Goal: Task Accomplishment & Management: Complete application form

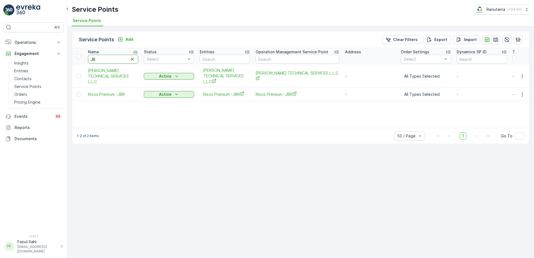
click at [119, 59] on input "JB" at bounding box center [113, 59] width 50 height 9
type input "Inter"
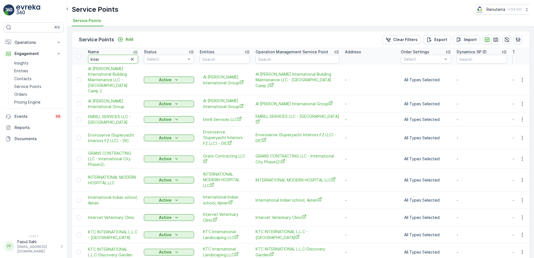
click at [116, 59] on input "Inter" at bounding box center [113, 59] width 50 height 9
type input "Intervet"
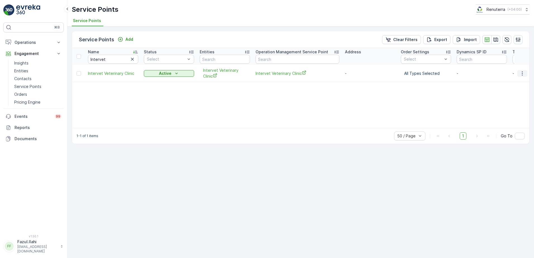
click at [521, 73] on icon "button" at bounding box center [522, 74] width 6 height 6
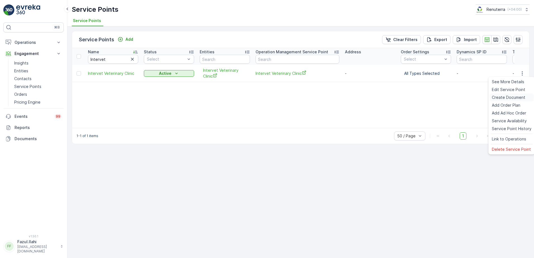
click at [504, 97] on span "Create Document" at bounding box center [508, 98] width 33 height 6
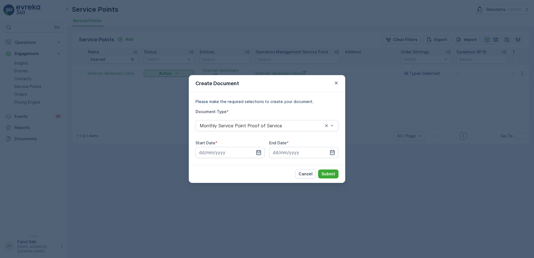
click at [258, 154] on icon "button" at bounding box center [259, 153] width 6 height 6
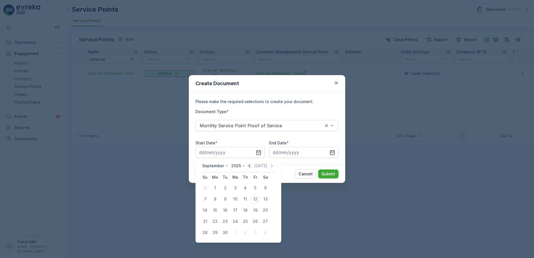
click at [249, 167] on icon "button" at bounding box center [249, 166] width 6 height 6
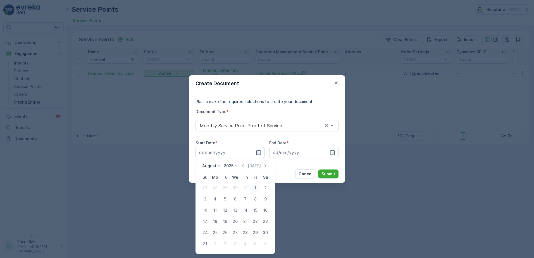
click at [255, 188] on div "1" at bounding box center [255, 187] width 9 height 9
type input "01.08.2025"
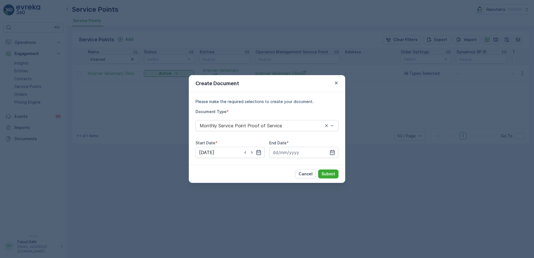
drag, startPoint x: 333, startPoint y: 154, endPoint x: 331, endPoint y: 158, distance: 4.6
click at [333, 155] on icon "button" at bounding box center [332, 153] width 6 height 6
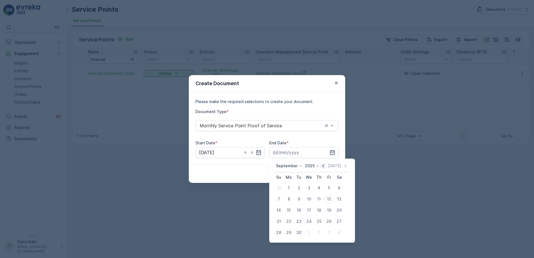
click at [322, 167] on icon "button" at bounding box center [323, 166] width 6 height 6
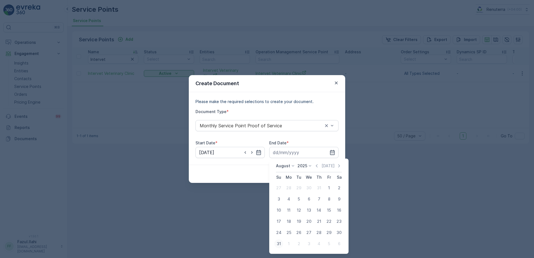
click at [279, 245] on div "31" at bounding box center [278, 243] width 9 height 9
type input "31.08.2025"
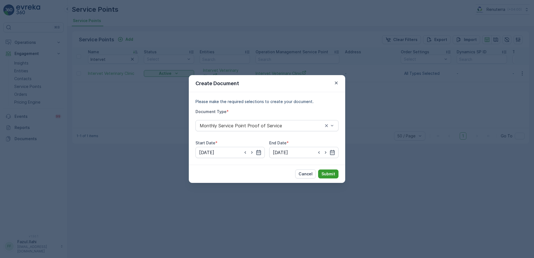
click at [332, 175] on p "Submit" at bounding box center [328, 174] width 14 height 6
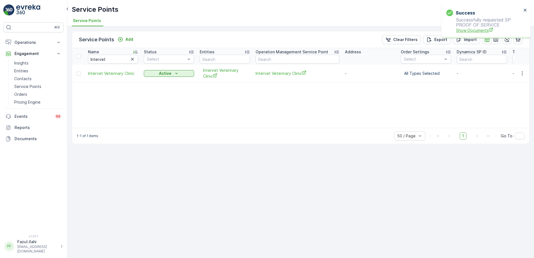
click at [473, 32] on span "Show Documents" at bounding box center [489, 30] width 66 height 6
click at [112, 59] on input "Intervet" at bounding box center [113, 59] width 50 height 9
type input "Hssg"
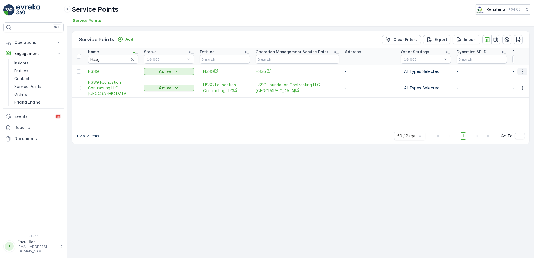
click at [521, 72] on icon "button" at bounding box center [522, 72] width 6 height 6
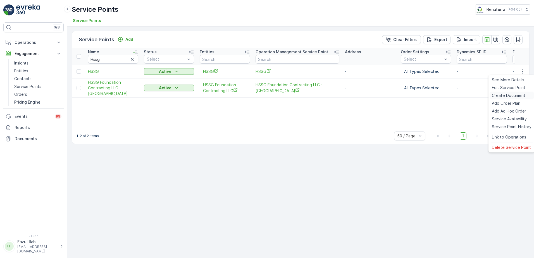
click at [512, 94] on span "Create Document" at bounding box center [508, 96] width 33 height 6
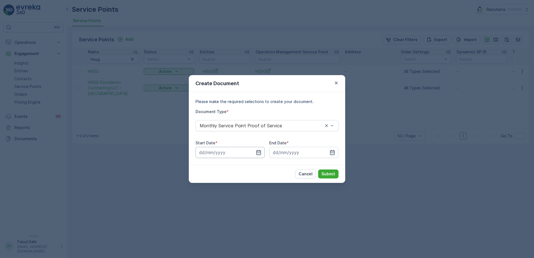
click at [255, 152] on input at bounding box center [229, 152] width 69 height 11
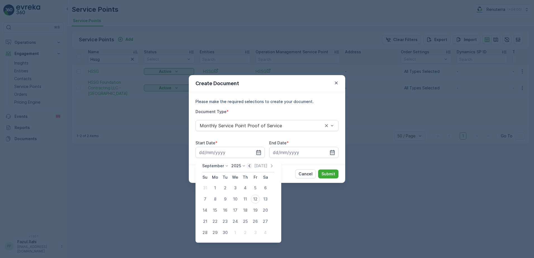
click at [247, 165] on icon "button" at bounding box center [249, 166] width 6 height 6
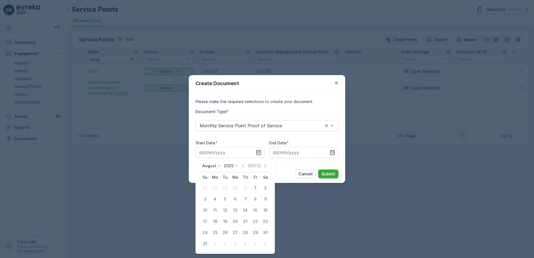
click at [255, 188] on div "1" at bounding box center [255, 187] width 9 height 9
type input "01.08.2025"
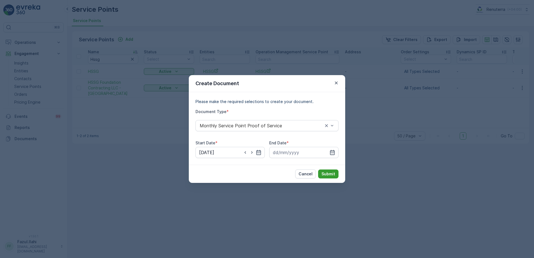
click at [327, 171] on p "Submit" at bounding box center [328, 174] width 14 height 6
click at [329, 150] on icon "button" at bounding box center [332, 153] width 6 height 6
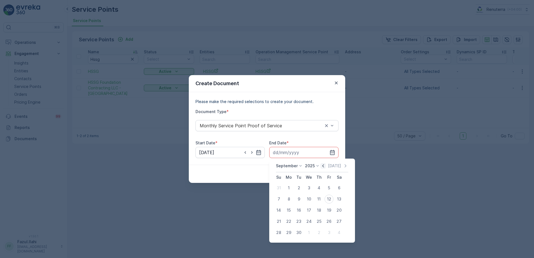
click at [323, 165] on icon "button" at bounding box center [323, 166] width 6 height 6
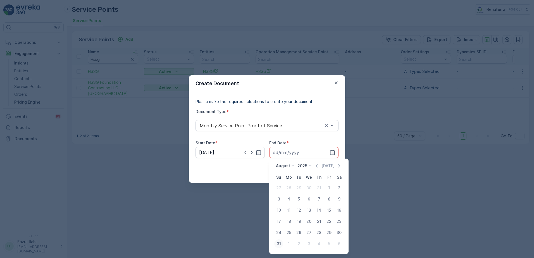
click at [279, 244] on div "31" at bounding box center [278, 243] width 9 height 9
type input "31.08.2025"
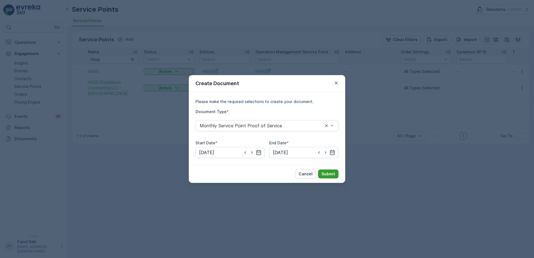
click at [330, 171] on button "Submit" at bounding box center [328, 173] width 20 height 9
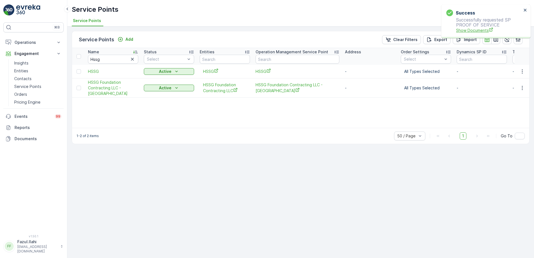
click at [479, 29] on span "Show Documents" at bounding box center [489, 30] width 66 height 6
click at [524, 88] on icon "button" at bounding box center [522, 88] width 6 height 6
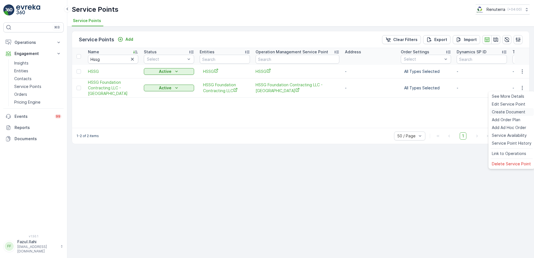
click at [503, 113] on span "Create Document" at bounding box center [508, 112] width 33 height 6
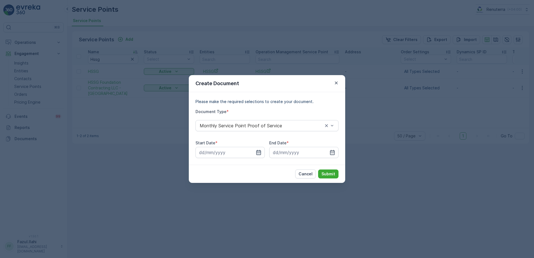
click at [258, 153] on icon "button" at bounding box center [259, 153] width 6 height 6
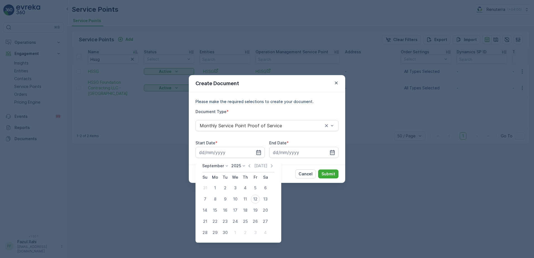
drag, startPoint x: 246, startPoint y: 165, endPoint x: 258, endPoint y: 177, distance: 16.8
click at [246, 164] on icon "button" at bounding box center [249, 166] width 6 height 6
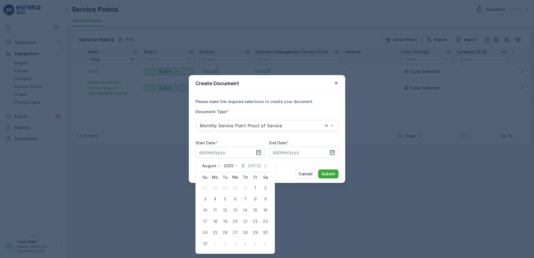
click at [246, 166] on icon "button" at bounding box center [243, 166] width 6 height 6
click at [269, 164] on div "July 2025 Today Su Mo Tu We Th Fr Sa 29 30 1 2 3 4 5 6 7 8 9 10 11 12 13 14 15 …" at bounding box center [235, 200] width 70 height 75
click at [264, 165] on icon "button" at bounding box center [265, 166] width 6 height 6
click at [256, 186] on div "1" at bounding box center [255, 187] width 9 height 9
type input "01.08.2025"
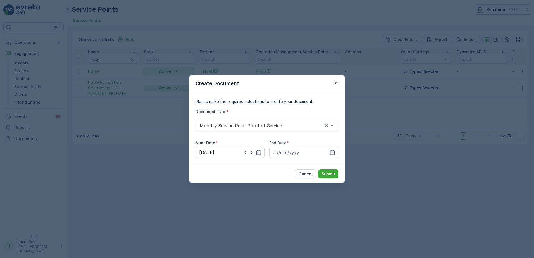
click at [333, 152] on icon "button" at bounding box center [332, 153] width 6 height 6
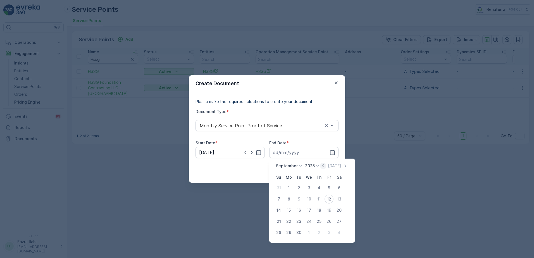
click at [323, 166] on icon "button" at bounding box center [323, 166] width 6 height 6
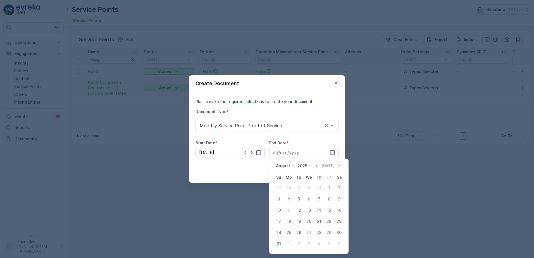
click at [281, 242] on div "31" at bounding box center [278, 243] width 9 height 9
type input "31.08.2025"
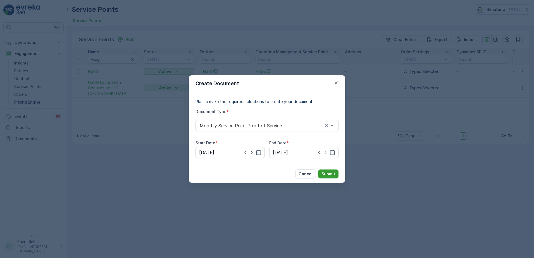
click at [332, 174] on p "Submit" at bounding box center [328, 174] width 14 height 6
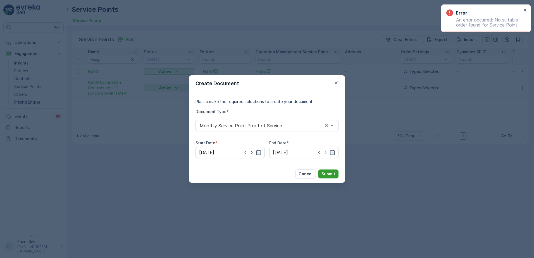
click at [334, 172] on p "Submit" at bounding box center [328, 174] width 14 height 6
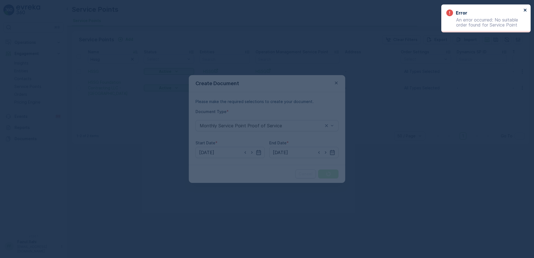
click at [526, 10] on icon "close" at bounding box center [525, 10] width 4 height 4
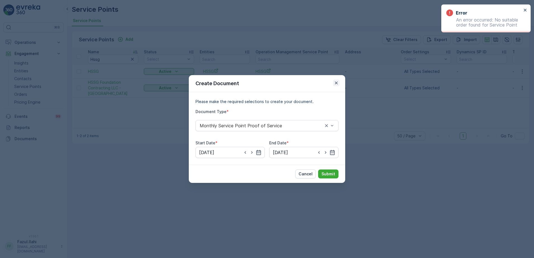
click at [335, 83] on icon "button" at bounding box center [336, 82] width 3 height 3
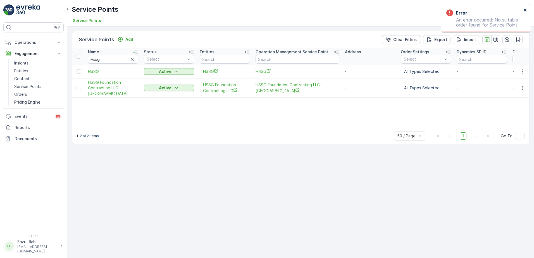
click at [526, 10] on icon "close" at bounding box center [525, 10] width 4 height 4
click at [103, 59] on input "Hssg" at bounding box center [113, 59] width 50 height 9
type input "Hur"
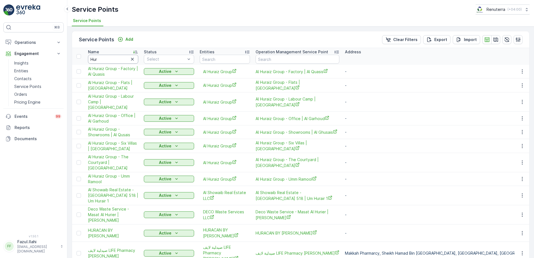
click at [111, 55] on input "Hur" at bounding box center [113, 59] width 50 height 9
type input "Huraca"
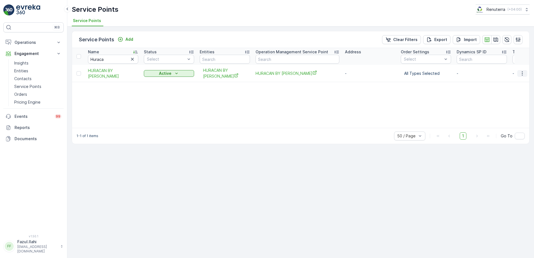
click at [524, 73] on icon "button" at bounding box center [522, 74] width 6 height 6
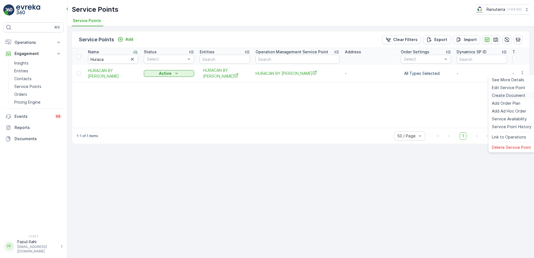
click at [499, 95] on span "Create Document" at bounding box center [508, 96] width 33 height 6
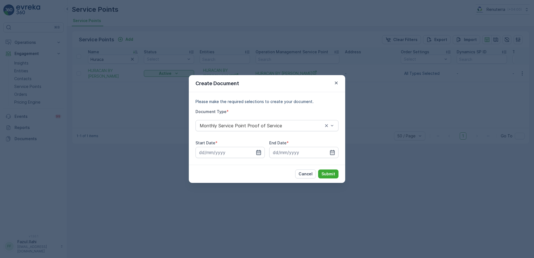
click at [258, 151] on icon "button" at bounding box center [258, 152] width 5 height 5
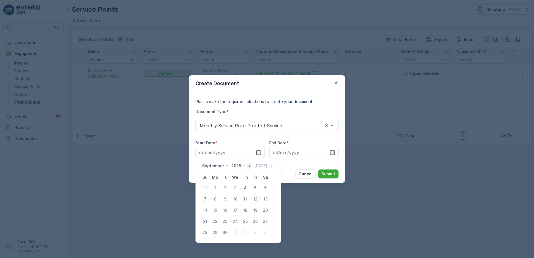
click at [249, 166] on icon "button" at bounding box center [249, 166] width 6 height 6
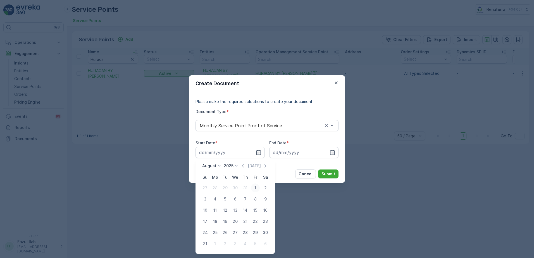
click at [255, 186] on div "1" at bounding box center [255, 187] width 9 height 9
type input "01.08.2025"
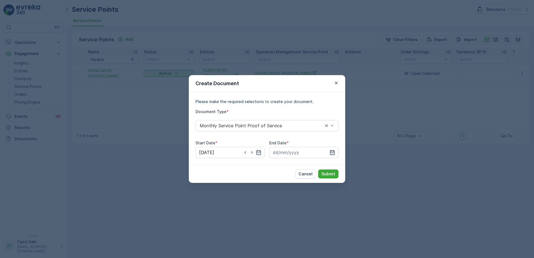
click at [329, 152] on div at bounding box center [303, 152] width 69 height 11
click at [332, 151] on icon "button" at bounding box center [332, 153] width 6 height 6
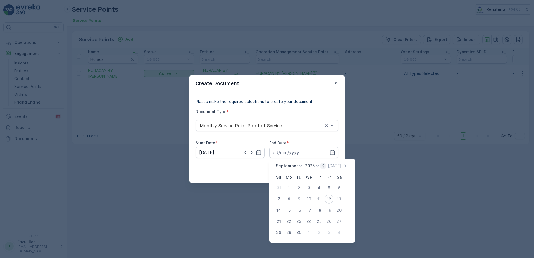
click at [322, 164] on icon "button" at bounding box center [323, 165] width 2 height 3
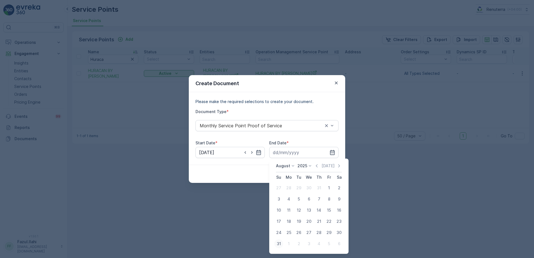
click at [280, 244] on div "31" at bounding box center [278, 243] width 9 height 9
type input "31.08.2025"
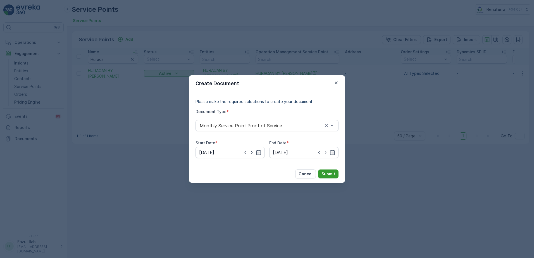
click at [330, 175] on p "Submit" at bounding box center [328, 174] width 14 height 6
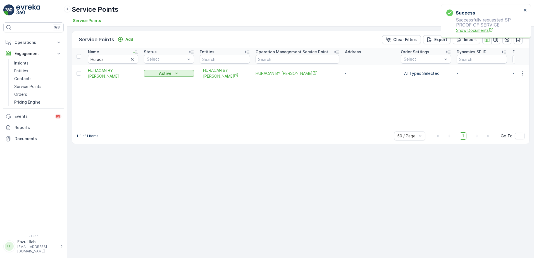
click at [480, 30] on span "Show Documents" at bounding box center [489, 30] width 66 height 6
click at [239, 61] on input "text" at bounding box center [225, 59] width 50 height 9
click at [280, 59] on input "text" at bounding box center [297, 59] width 84 height 9
click at [131, 61] on icon "button" at bounding box center [133, 59] width 6 height 6
click at [296, 58] on input "text" at bounding box center [297, 59] width 84 height 9
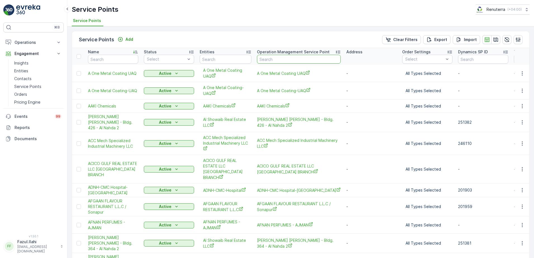
click at [296, 58] on input "text" at bounding box center [299, 59] width 84 height 9
type input "482"
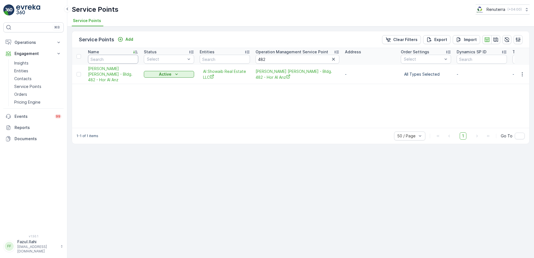
click at [119, 57] on input "text" at bounding box center [113, 59] width 50 height 9
type input "Hussa"
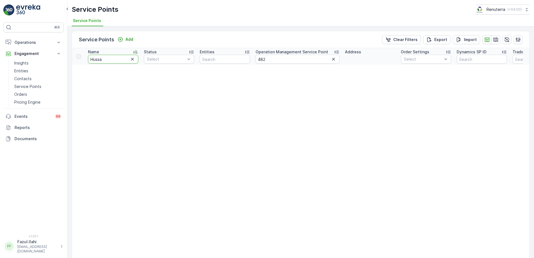
click at [119, 57] on input "Hussa" at bounding box center [113, 59] width 50 height 9
type input "Hussain"
click at [134, 60] on icon "button" at bounding box center [133, 59] width 6 height 6
click at [293, 62] on input "482" at bounding box center [297, 59] width 84 height 9
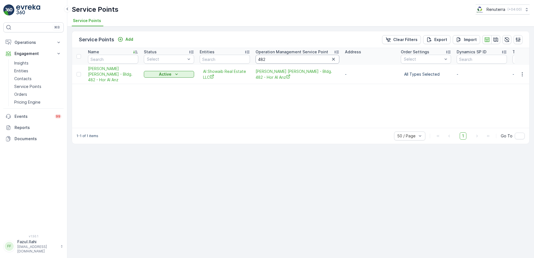
click at [290, 62] on input "482" at bounding box center [297, 59] width 84 height 9
type input "4"
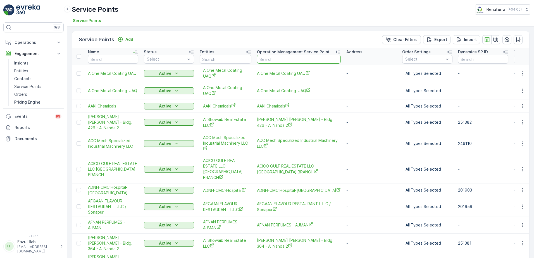
click at [290, 62] on input "text" at bounding box center [299, 59] width 84 height 9
type input "402"
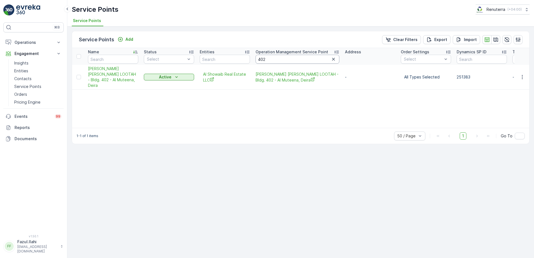
click at [275, 57] on input "402" at bounding box center [297, 59] width 84 height 9
type input "54"
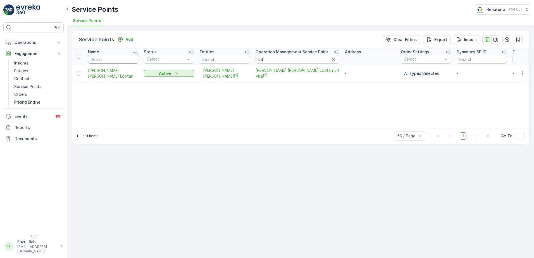
click at [119, 60] on input "text" at bounding box center [113, 59] width 50 height 9
type input "Ice"
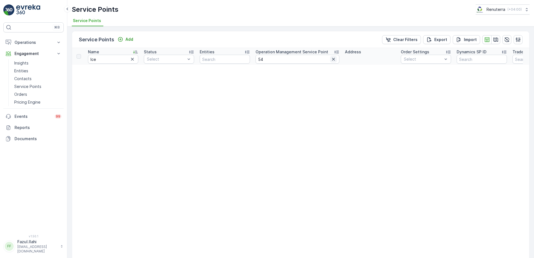
click at [331, 56] on icon "button" at bounding box center [333, 59] width 6 height 6
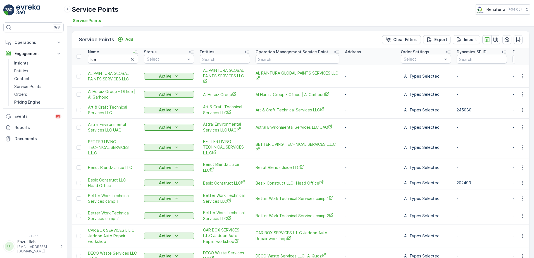
click at [108, 62] on input "Ice" at bounding box center [113, 59] width 50 height 9
type input "Ice"
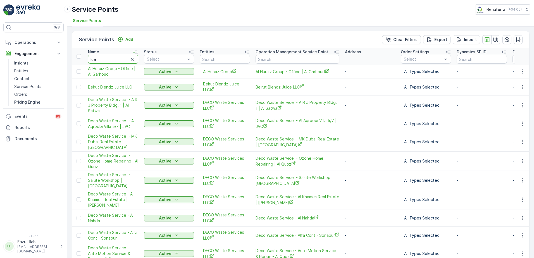
click at [104, 62] on input "Ice" at bounding box center [113, 59] width 50 height 9
type input "Ice natural"
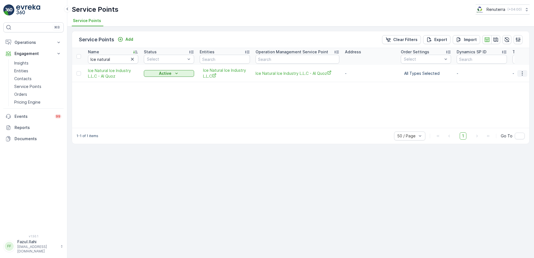
click at [519, 71] on icon "button" at bounding box center [522, 74] width 6 height 6
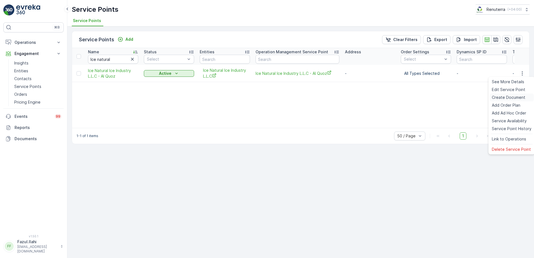
click at [504, 99] on span "Create Document" at bounding box center [508, 98] width 33 height 6
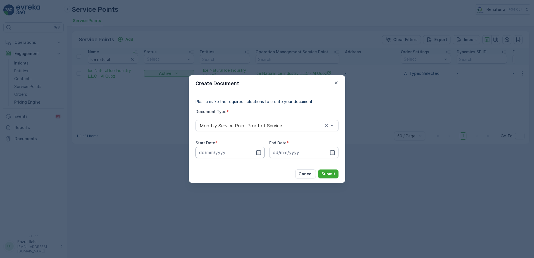
click at [255, 150] on input at bounding box center [229, 152] width 69 height 11
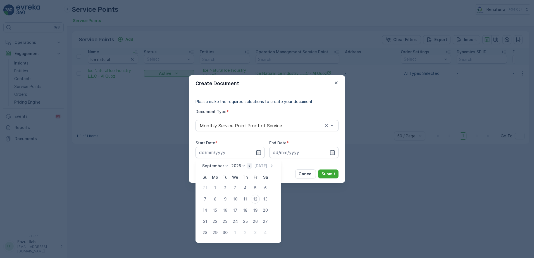
click at [248, 166] on icon "button" at bounding box center [249, 166] width 6 height 6
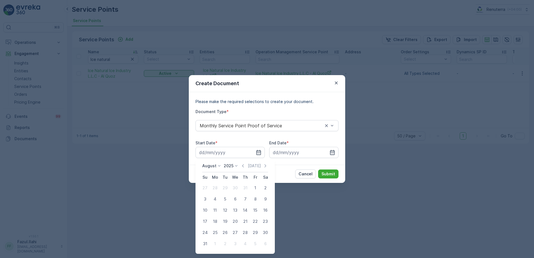
click at [253, 190] on div "1" at bounding box center [255, 187] width 9 height 9
type input "01.08.2025"
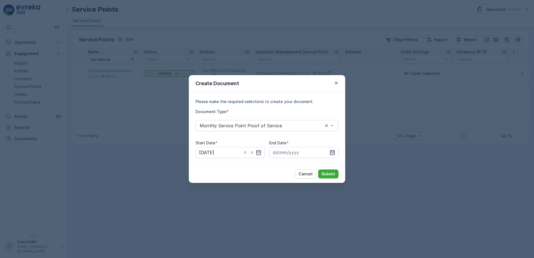
click at [332, 154] on icon "button" at bounding box center [332, 153] width 6 height 6
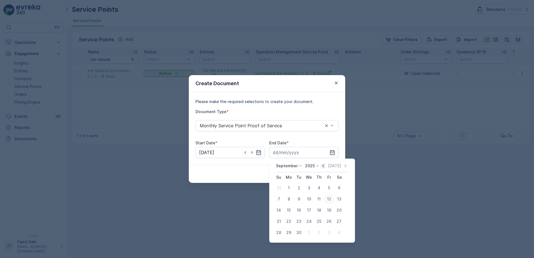
click at [323, 164] on icon "button" at bounding box center [323, 166] width 6 height 6
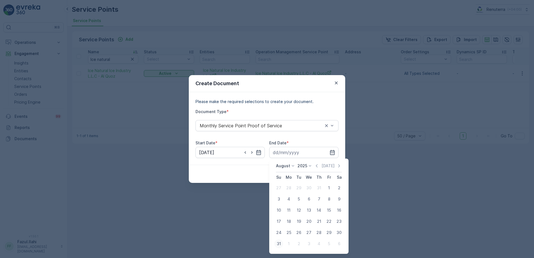
click at [280, 246] on div "31" at bounding box center [278, 243] width 9 height 9
type input "31.08.2025"
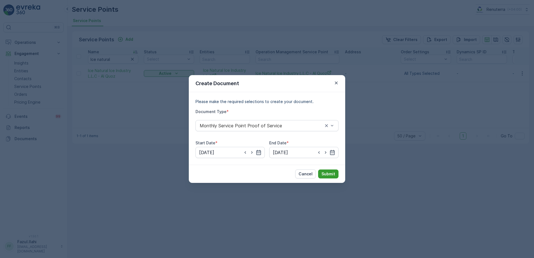
click at [332, 174] on p "Submit" at bounding box center [328, 174] width 14 height 6
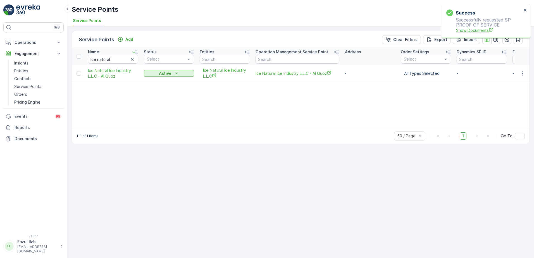
click at [470, 31] on span "Show Documents" at bounding box center [489, 30] width 66 height 6
click at [85, 102] on div "Name Ice natural Status Select Entities Operation Management Service Point Addr…" at bounding box center [300, 88] width 457 height 80
click at [42, 78] on link "Contacts" at bounding box center [38, 79] width 52 height 8
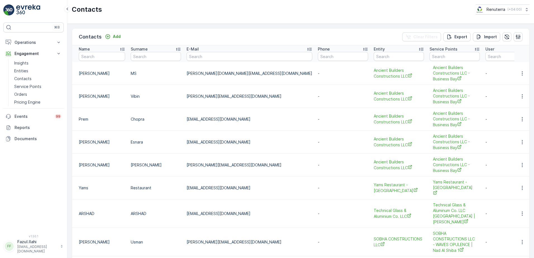
click at [0, 57] on html "⌘B Operations Insights Planning Routes & Tasks Cockpit Settings Engagement Insi…" at bounding box center [267, 129] width 534 height 258
click at [80, 105] on td "Rockey" at bounding box center [100, 96] width 56 height 23
click at [0, 92] on html "⌘B Operations Insights Planning Routes & Tasks Cockpit Settings Engagement Insi…" at bounding box center [267, 129] width 534 height 258
click at [109, 53] on input "text" at bounding box center [102, 56] width 46 height 9
click at [0, 24] on html "⌘B Operations Insights Planning Routes & Tasks Cockpit Settings Engagement Insi…" at bounding box center [267, 129] width 534 height 258
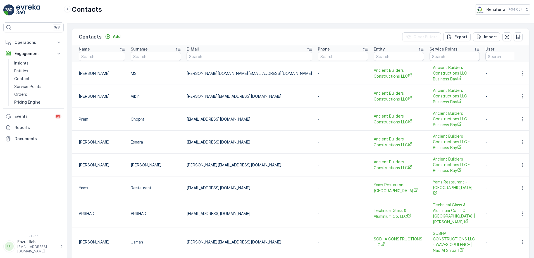
drag, startPoint x: -1, startPoint y: 24, endPoint x: 80, endPoint y: 50, distance: 85.4
click at [80, 50] on p "Name" at bounding box center [84, 49] width 11 height 6
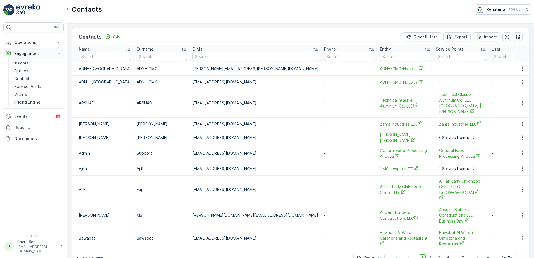
click at [18, 51] on p "Engagement" at bounding box center [34, 54] width 38 height 6
click at [19, 33] on div "⌘B Operations Insights Planning Routes & Tasks Cockpit Settings Engagement Insi…" at bounding box center [33, 124] width 60 height 205
click at [18, 35] on div "⌘B Operations Insights Planning Routes & Tasks Cockpit Settings Engagement Insi…" at bounding box center [33, 124] width 60 height 205
click at [15, 57] on button "Engagement" at bounding box center [33, 53] width 60 height 11
click at [16, 47] on button "Operations" at bounding box center [33, 42] width 60 height 11
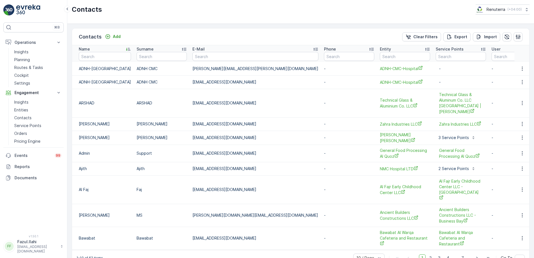
click at [0, 156] on html "⌘B Operations Insights Planning Routes & Tasks Cockpit Settings Engagement Insi…" at bounding box center [267, 129] width 534 height 258
click at [0, 123] on html "⌘B Operations Insights Planning Routes & Tasks Cockpit Settings Engagement Insi…" at bounding box center [267, 129] width 534 height 258
click at [8, 134] on div "Insights Entities Contacts Service Points Orders Pricing Engine" at bounding box center [33, 121] width 60 height 47
click at [37, 41] on p "Operations" at bounding box center [34, 43] width 38 height 6
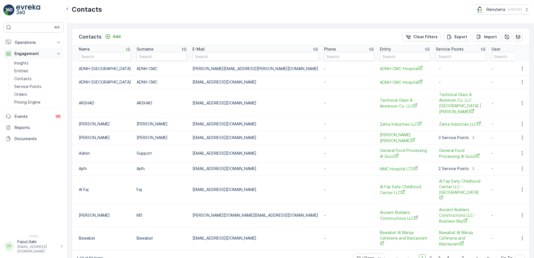
click at [35, 55] on p "Engagement" at bounding box center [34, 54] width 38 height 6
click at [21, 85] on p "Service Points" at bounding box center [27, 87] width 27 height 6
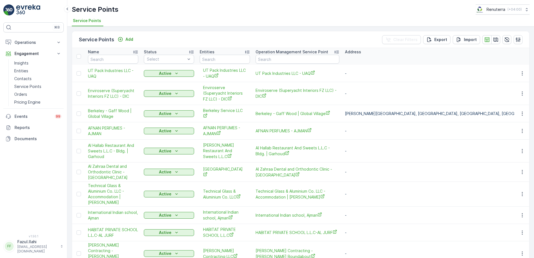
click at [230, 12] on div "Service Points Renuterra ( +04:00 )" at bounding box center [300, 9] width 457 height 10
click at [209, 15] on div "Service Points Renuterra ( +04:00 ) Service Points" at bounding box center [300, 13] width 466 height 27
click at [124, 60] on input "text" at bounding box center [113, 59] width 50 height 9
type input "IDT"
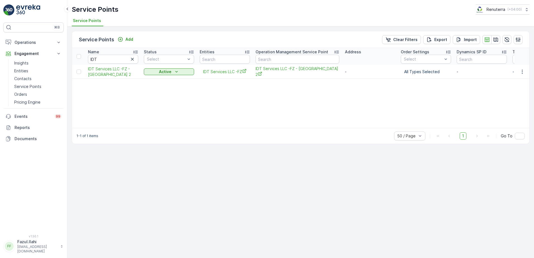
drag, startPoint x: 386, startPoint y: 244, endPoint x: 382, endPoint y: 241, distance: 4.7
click at [386, 244] on div "Service Points Add Clear Filters Export Import Name IDT Status Select Entities …" at bounding box center [300, 142] width 466 height 231
click at [519, 75] on button "button" at bounding box center [522, 71] width 10 height 7
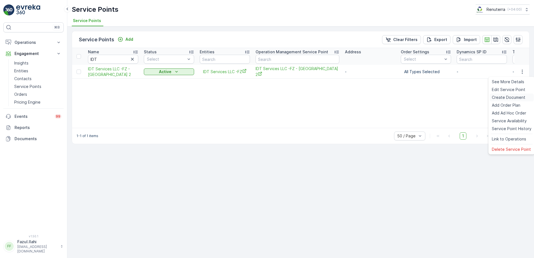
click at [490, 99] on div "Create Document" at bounding box center [511, 98] width 44 height 8
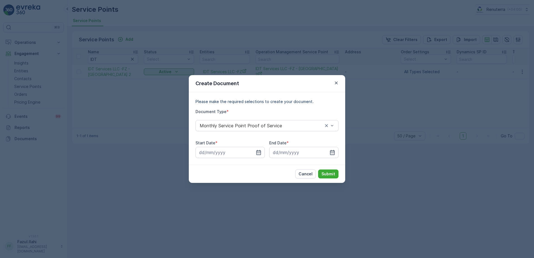
drag, startPoint x: 245, startPoint y: 52, endPoint x: 250, endPoint y: 78, distance: 25.6
click at [250, 78] on div "Create Document Please make the required selections to create your document. Do…" at bounding box center [267, 129] width 534 height 258
click at [271, 159] on div "Please make the required selections to create your document. Document Type * Mo…" at bounding box center [267, 128] width 156 height 73
drag, startPoint x: 253, startPoint y: 68, endPoint x: 260, endPoint y: 80, distance: 13.7
click at [260, 80] on div "Create Document Please make the required selections to create your document. Do…" at bounding box center [267, 129] width 534 height 258
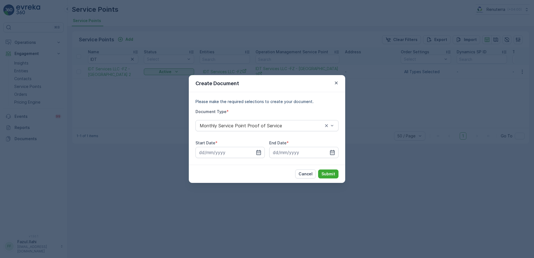
click at [272, 158] on div "Please make the required selections to create your document. Document Type * Mo…" at bounding box center [267, 128] width 156 height 73
click at [208, 170] on div "Cancel Submit" at bounding box center [267, 174] width 156 height 18
click at [263, 164] on div "Please make the required selections to create your document. Document Type * Mo…" at bounding box center [267, 128] width 156 height 73
click at [301, 167] on div "Cancel Submit" at bounding box center [267, 174] width 156 height 18
click at [286, 166] on div "Cancel Submit" at bounding box center [267, 174] width 156 height 18
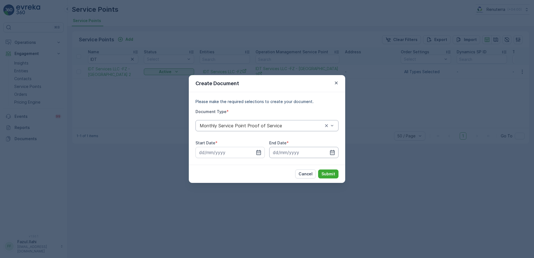
click at [306, 148] on input at bounding box center [303, 152] width 69 height 11
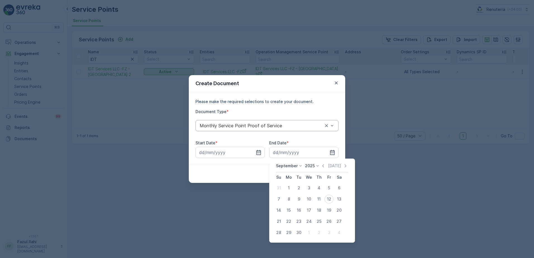
click at [149, 157] on div "Create Document Please make the required selections to create your document. Do…" at bounding box center [267, 129] width 534 height 258
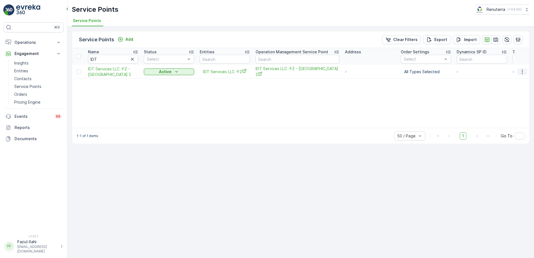
click at [522, 75] on icon "button" at bounding box center [522, 72] width 6 height 6
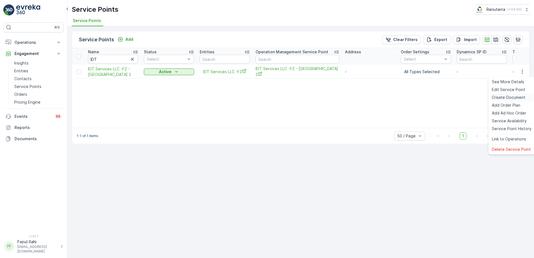
click at [511, 100] on span "Create Document" at bounding box center [508, 98] width 33 height 6
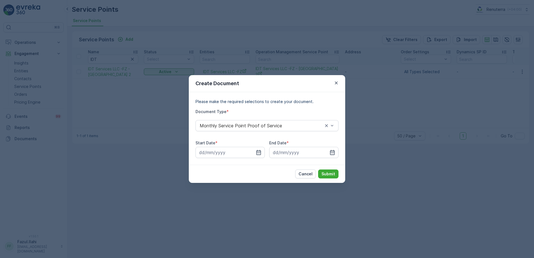
click at [332, 39] on div "Create Document Please make the required selections to create your document. Do…" at bounding box center [267, 129] width 534 height 258
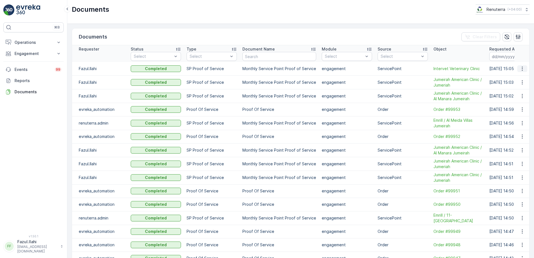
click at [522, 67] on icon "button" at bounding box center [522, 69] width 6 height 6
click at [518, 77] on span "See Details" at bounding box center [520, 77] width 21 height 6
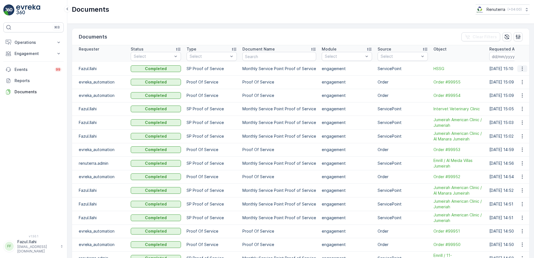
click at [522, 68] on icon "button" at bounding box center [522, 69] width 6 height 6
click at [520, 75] on span "See Details" at bounding box center [520, 77] width 21 height 6
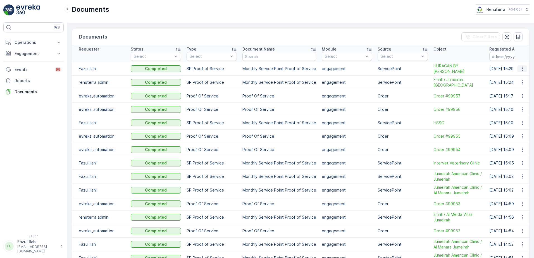
click at [519, 67] on icon "button" at bounding box center [522, 69] width 6 height 6
click at [519, 76] on span "See Details" at bounding box center [520, 77] width 21 height 6
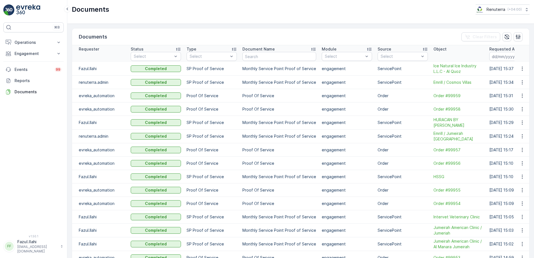
drag, startPoint x: 520, startPoint y: 70, endPoint x: 521, endPoint y: 87, distance: 17.0
click at [520, 70] on icon "button" at bounding box center [522, 69] width 6 height 6
click at [513, 78] on span "See Details" at bounding box center [520, 77] width 21 height 6
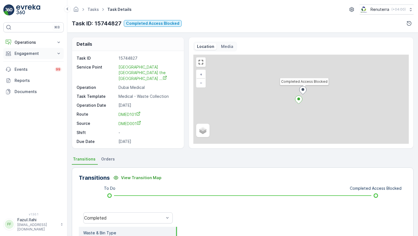
click at [35, 56] on p "Engagement" at bounding box center [34, 54] width 38 height 6
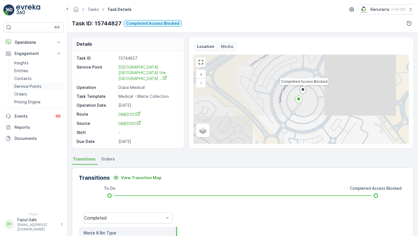
click at [33, 87] on p "Service Points" at bounding box center [27, 87] width 27 height 6
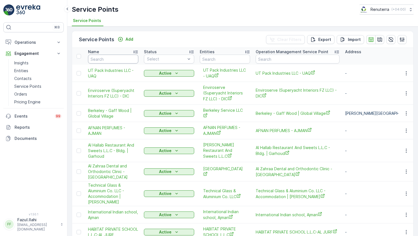
click at [121, 57] on input "text" at bounding box center [113, 59] width 50 height 9
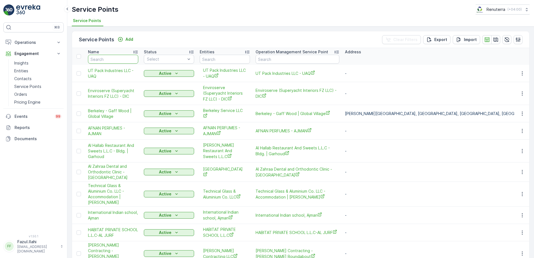
click at [122, 62] on input "text" at bounding box center [113, 59] width 50 height 9
type input "Juma"
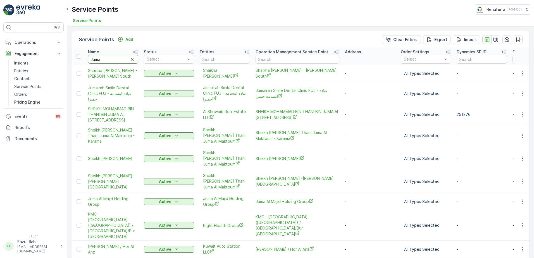
click at [122, 62] on input "Juma" at bounding box center [113, 59] width 50 height 9
type input "Juma al m"
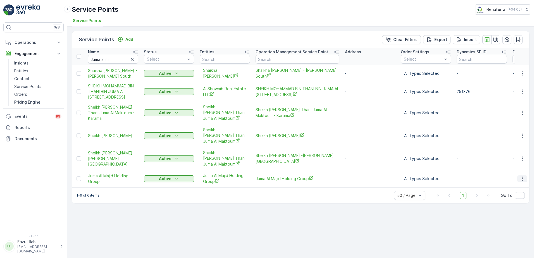
click at [417, 181] on icon "button" at bounding box center [522, 179] width 6 height 6
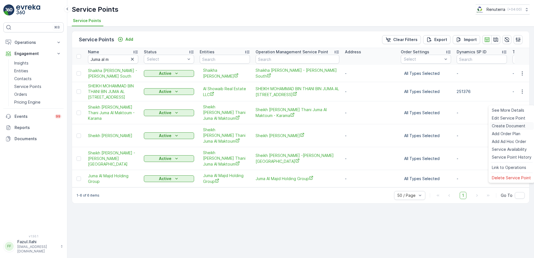
click at [417, 124] on span "Create Document" at bounding box center [508, 126] width 33 height 6
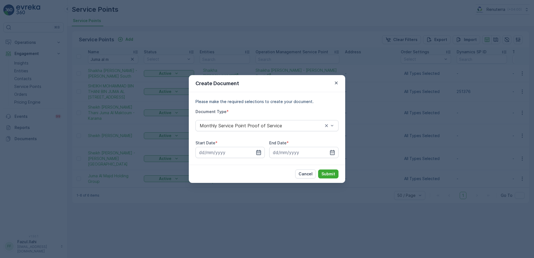
click at [257, 150] on icon "button" at bounding box center [258, 152] width 5 height 5
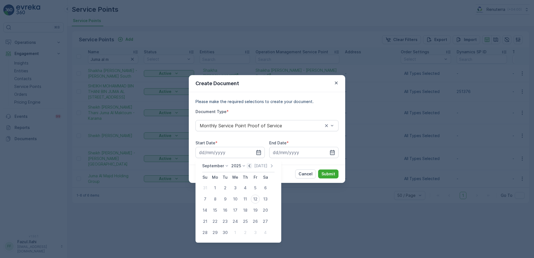
click at [247, 166] on icon "button" at bounding box center [249, 166] width 6 height 6
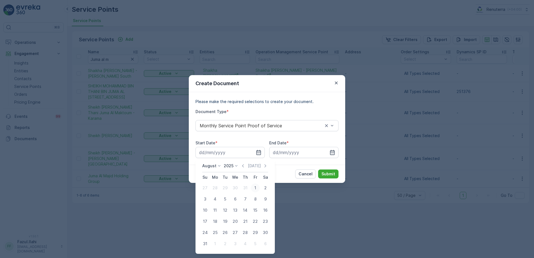
click at [256, 187] on div "1" at bounding box center [255, 187] width 9 height 9
type input "01.08.2025"
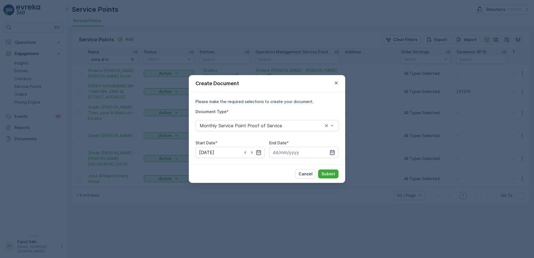
click at [334, 150] on icon "button" at bounding box center [332, 152] width 5 height 5
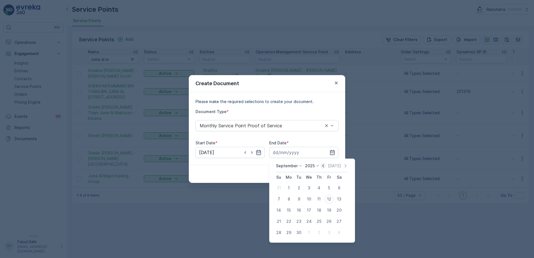
click at [322, 166] on icon "button" at bounding box center [323, 166] width 6 height 6
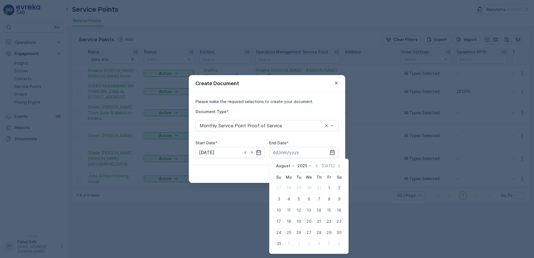
click at [282, 236] on div "31" at bounding box center [278, 243] width 9 height 9
type input "31.08.2025"
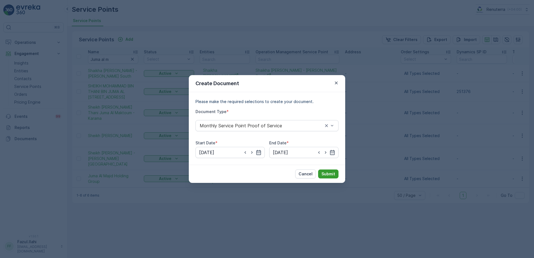
click at [329, 174] on p "Submit" at bounding box center [328, 174] width 14 height 6
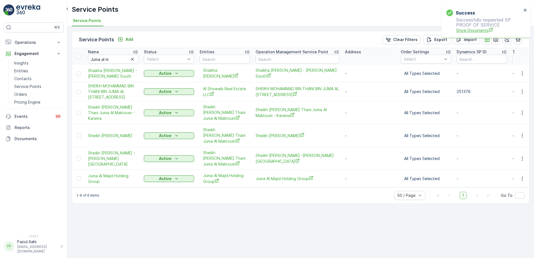
click at [417, 29] on span "Show Documents" at bounding box center [489, 30] width 66 height 6
click at [107, 62] on input "Juma al m" at bounding box center [113, 59] width 50 height 9
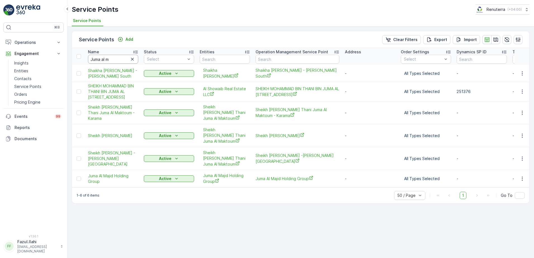
click at [112, 61] on input "Juma al m" at bounding box center [113, 59] width 50 height 9
paste input "[PERSON_NAME]"
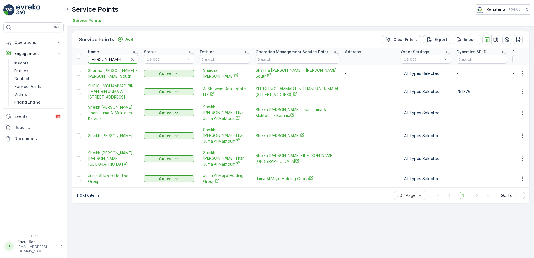
type input "[PERSON_NAME]"
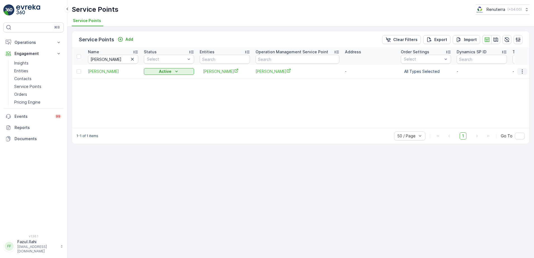
click at [417, 74] on icon "button" at bounding box center [522, 72] width 6 height 6
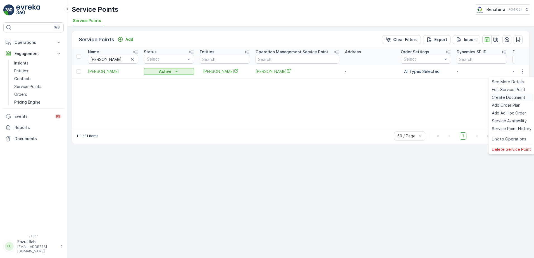
click at [417, 95] on span "Create Document" at bounding box center [508, 98] width 33 height 6
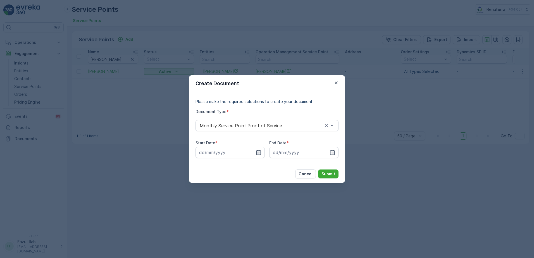
click at [256, 154] on icon "button" at bounding box center [259, 153] width 6 height 6
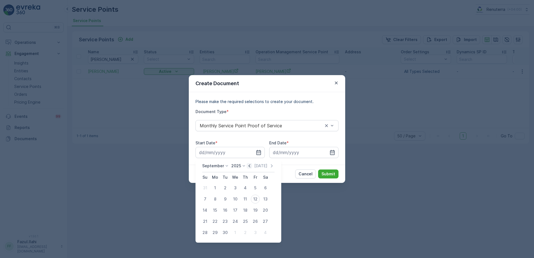
click at [247, 166] on icon "button" at bounding box center [249, 166] width 6 height 6
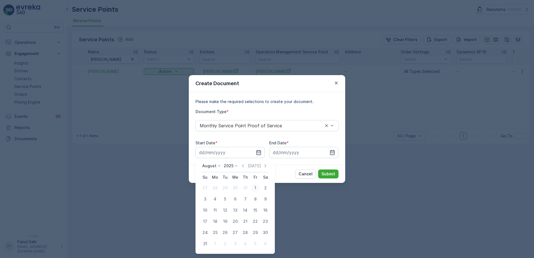
click at [256, 187] on div "1" at bounding box center [255, 187] width 9 height 9
type input "01.08.2025"
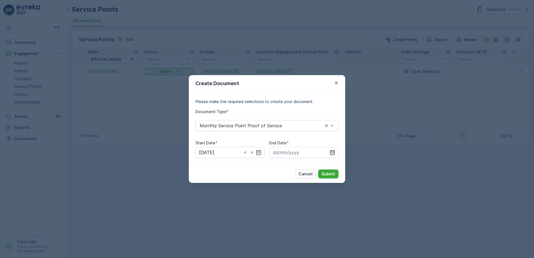
drag, startPoint x: 341, startPoint y: 152, endPoint x: 332, endPoint y: 155, distance: 9.7
click at [341, 152] on div "Please make the required selections to create your document. Document Type * Mo…" at bounding box center [267, 128] width 156 height 73
click at [332, 155] on icon "button" at bounding box center [332, 152] width 5 height 5
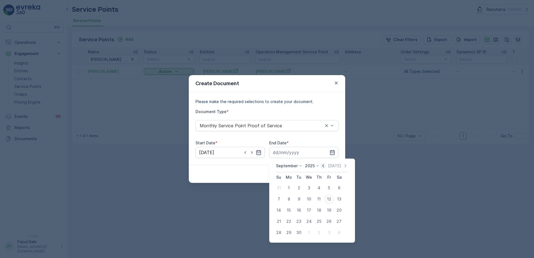
click at [320, 167] on icon "button" at bounding box center [323, 166] width 6 height 6
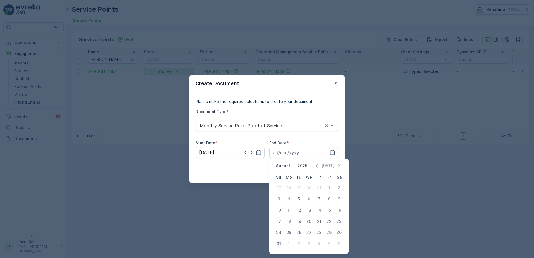
click at [282, 236] on button "31" at bounding box center [279, 244] width 10 height 10
type input "31.08.2025"
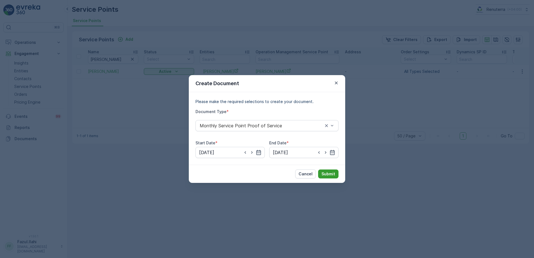
click at [329, 177] on button "Submit" at bounding box center [328, 173] width 20 height 9
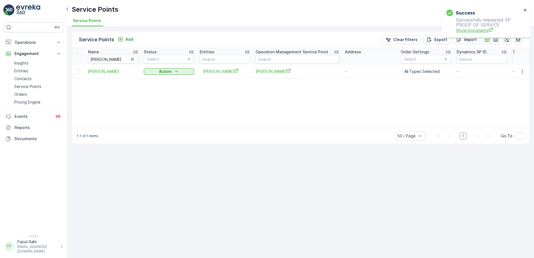
click at [417, 29] on span "Show Documents" at bounding box center [489, 30] width 66 height 6
click at [126, 59] on input "[PERSON_NAME]" at bounding box center [113, 59] width 50 height 9
type input "Moh"
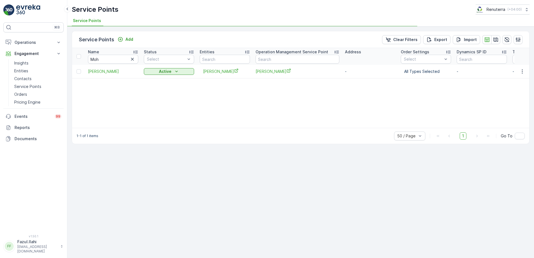
type input "Moha"
click at [126, 59] on input "Moha" at bounding box center [113, 59] width 50 height 9
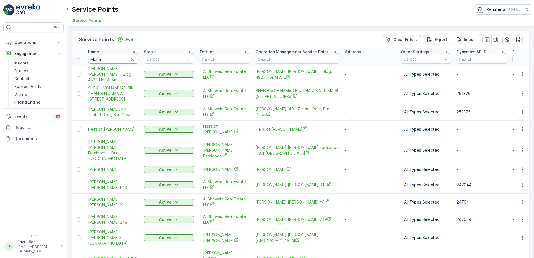
click at [126, 59] on input "Moha" at bounding box center [113, 59] width 50 height 9
type input "Mohammed"
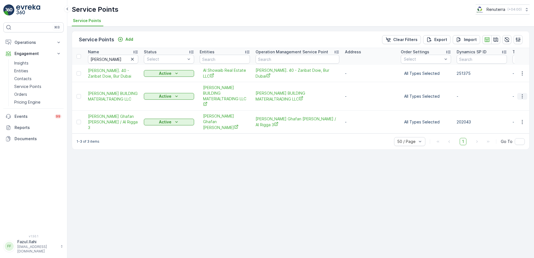
click at [417, 99] on icon "button" at bounding box center [522, 97] width 6 height 6
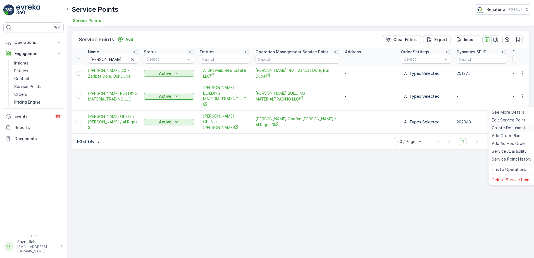
click at [417, 126] on span "Create Document" at bounding box center [508, 128] width 33 height 6
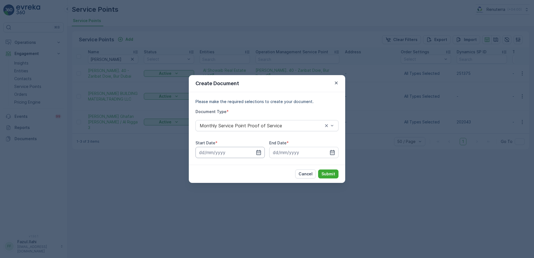
click at [261, 152] on input at bounding box center [229, 152] width 69 height 11
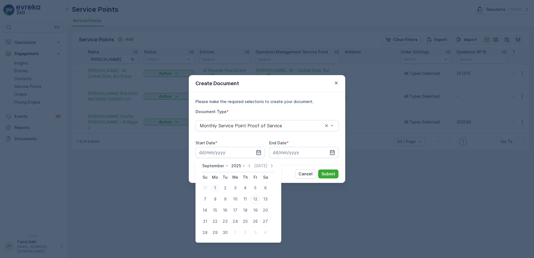
click at [214, 190] on div "1" at bounding box center [214, 187] width 9 height 9
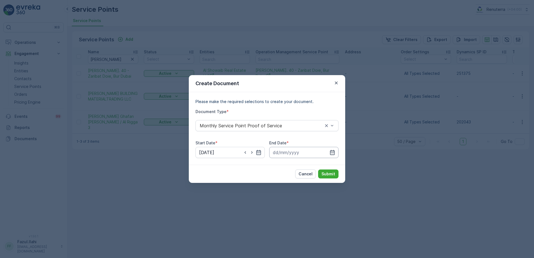
click at [331, 149] on div at bounding box center [303, 152] width 69 height 11
click at [258, 152] on icon "button" at bounding box center [259, 153] width 6 height 6
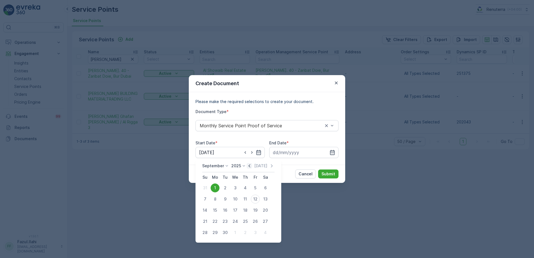
click at [247, 165] on icon "button" at bounding box center [249, 166] width 6 height 6
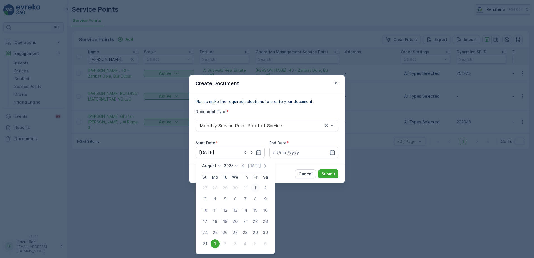
click at [256, 186] on div "1" at bounding box center [255, 187] width 9 height 9
type input "01.08.2025"
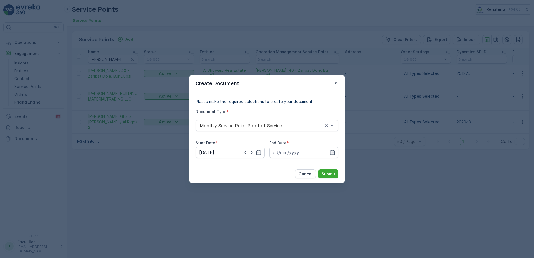
click at [334, 151] on icon "button" at bounding box center [332, 153] width 6 height 6
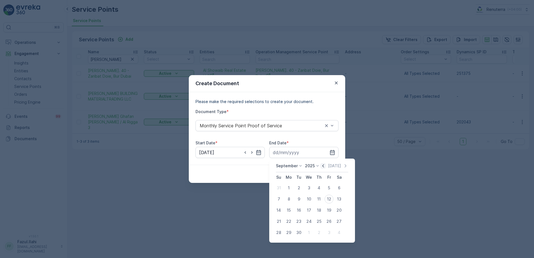
click at [323, 166] on icon "button" at bounding box center [323, 166] width 6 height 6
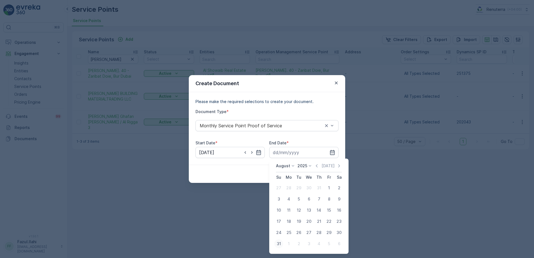
click at [281, 236] on div "31" at bounding box center [278, 243] width 9 height 9
type input "31.08.2025"
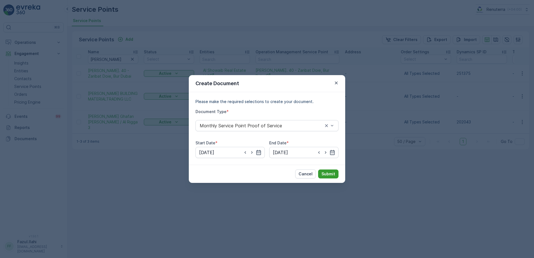
click at [331, 176] on p "Submit" at bounding box center [328, 174] width 14 height 6
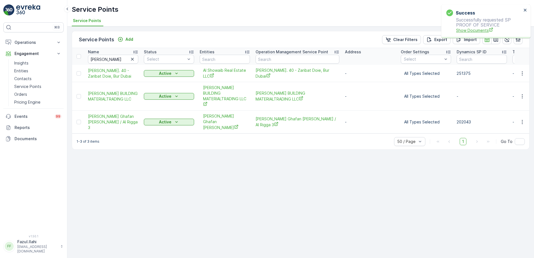
click at [417, 28] on span "Show Documents" at bounding box center [489, 30] width 66 height 6
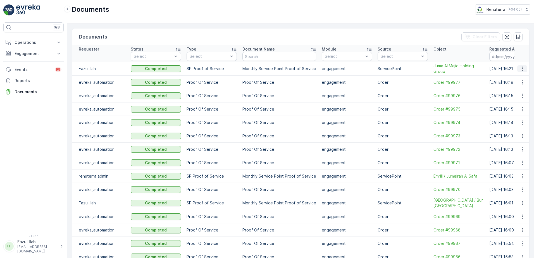
click at [521, 70] on icon "button" at bounding box center [522, 69] width 6 height 6
click at [514, 76] on span "See Details" at bounding box center [520, 77] width 21 height 6
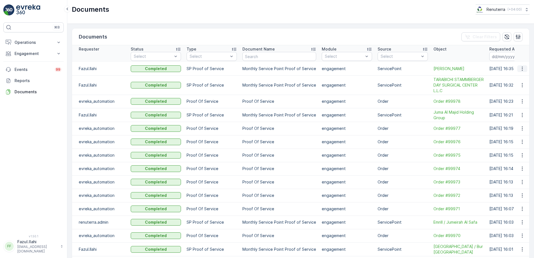
click at [519, 67] on icon "button" at bounding box center [522, 69] width 6 height 6
click at [516, 78] on span "See Details" at bounding box center [520, 77] width 21 height 6
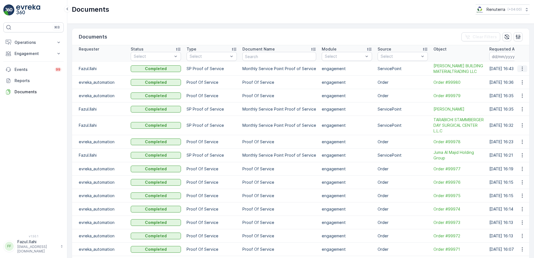
click at [521, 71] on icon "button" at bounding box center [521, 69] width 1 height 4
click at [517, 79] on span "See Details" at bounding box center [520, 80] width 21 height 6
